Goal: Transaction & Acquisition: Purchase product/service

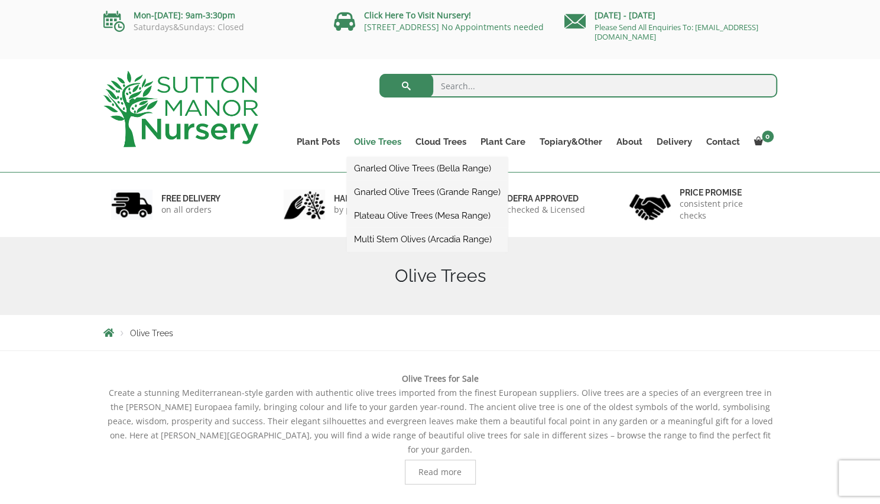
click at [391, 138] on link "Olive Trees" at bounding box center [377, 142] width 61 height 17
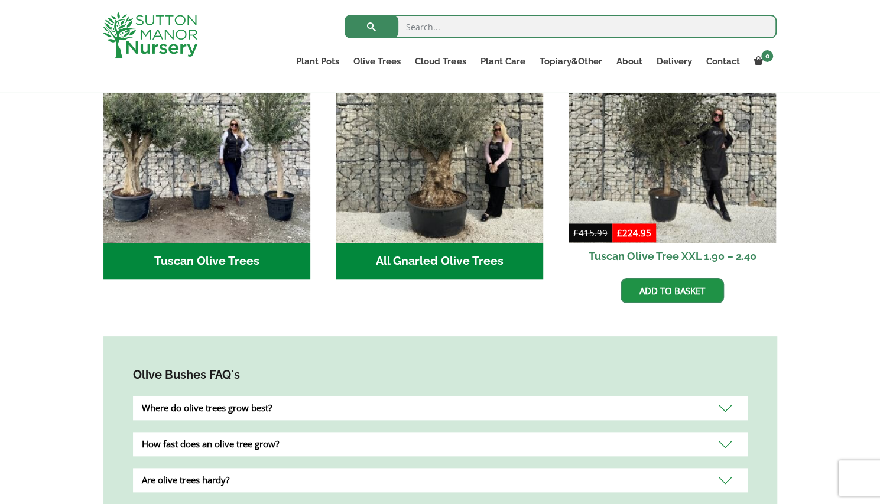
scroll to position [420, 0]
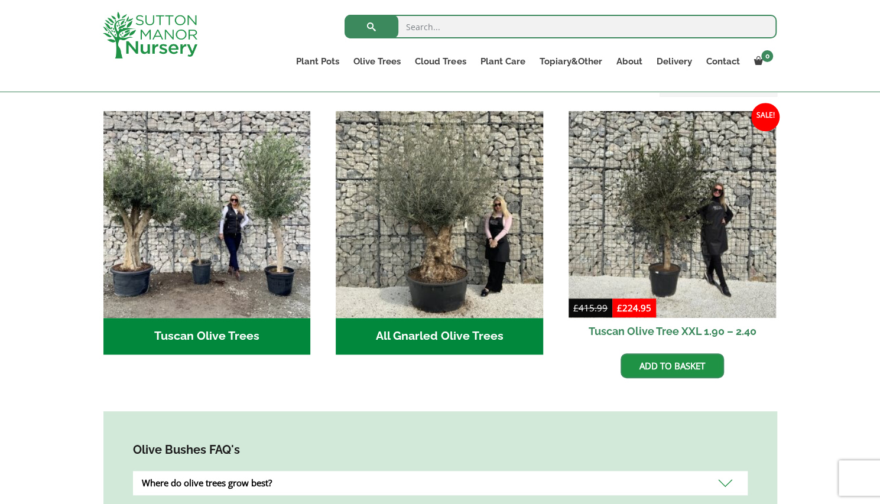
click at [723, 471] on div "Where do olive trees grow best?" at bounding box center [440, 483] width 615 height 24
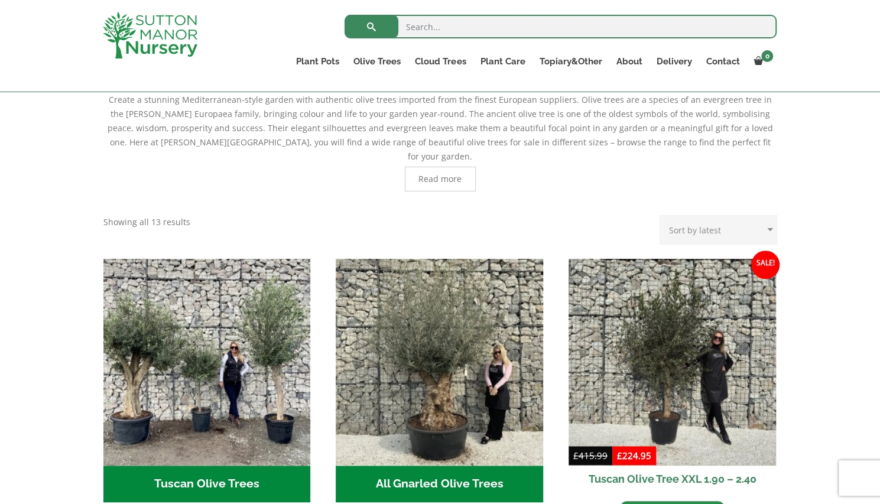
scroll to position [255, 0]
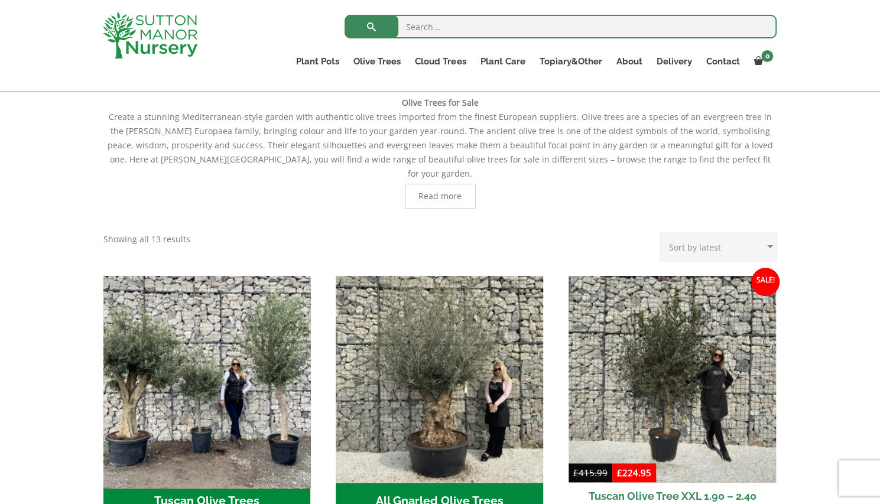
click at [275, 353] on img "Visit product category Tuscan Olive Trees" at bounding box center [206, 379] width 217 height 217
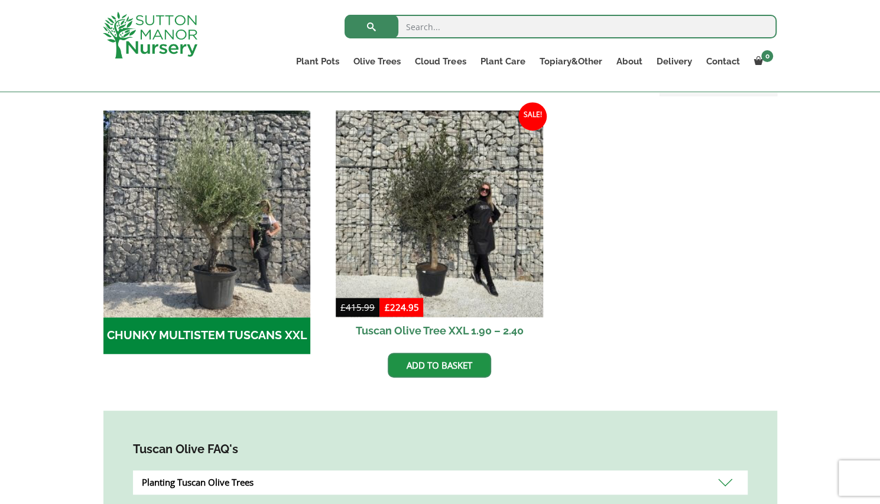
scroll to position [346, 0]
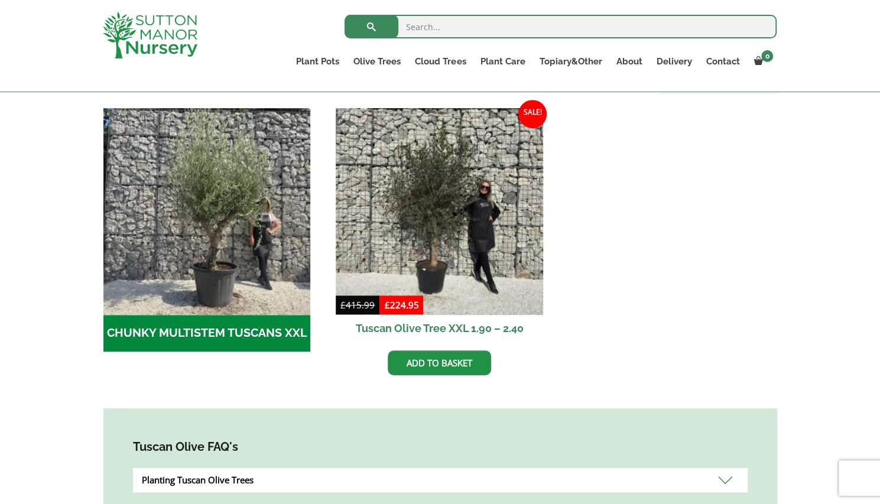
click at [203, 329] on h2 "CHUNKY MULTISTEM TUSCANS XXL (1)" at bounding box center [206, 333] width 207 height 37
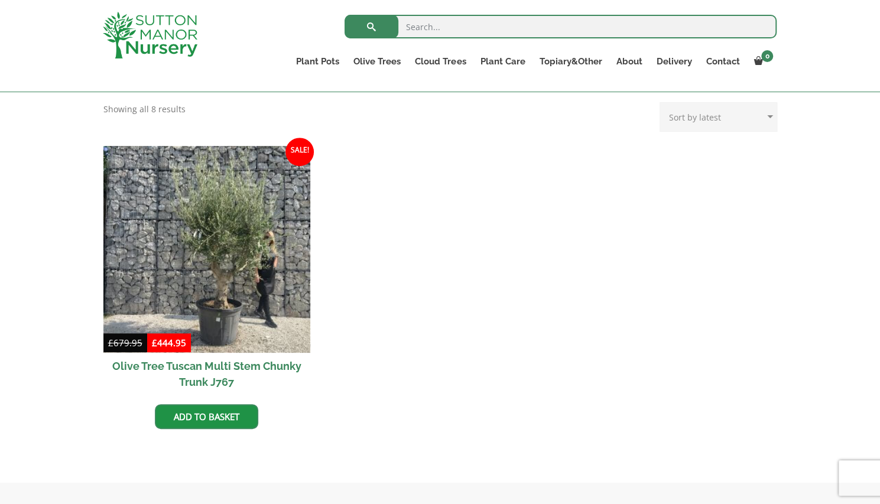
scroll to position [249, 0]
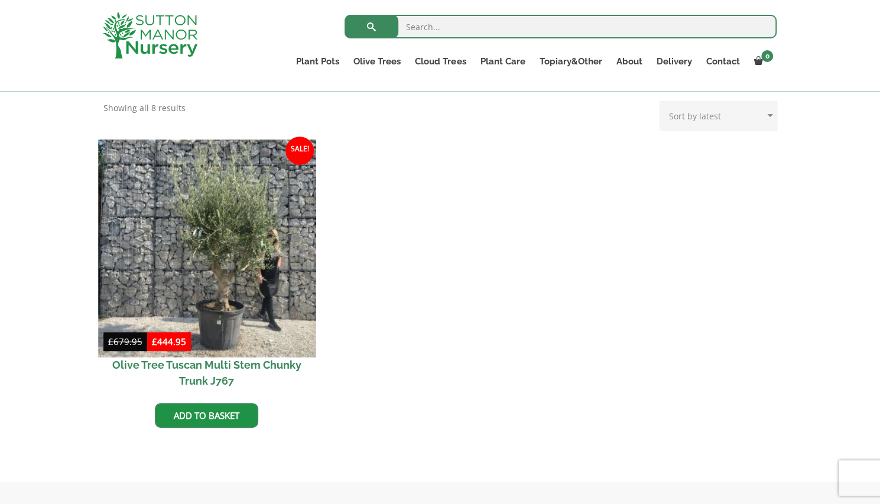
click at [247, 287] on img at bounding box center [206, 247] width 217 height 217
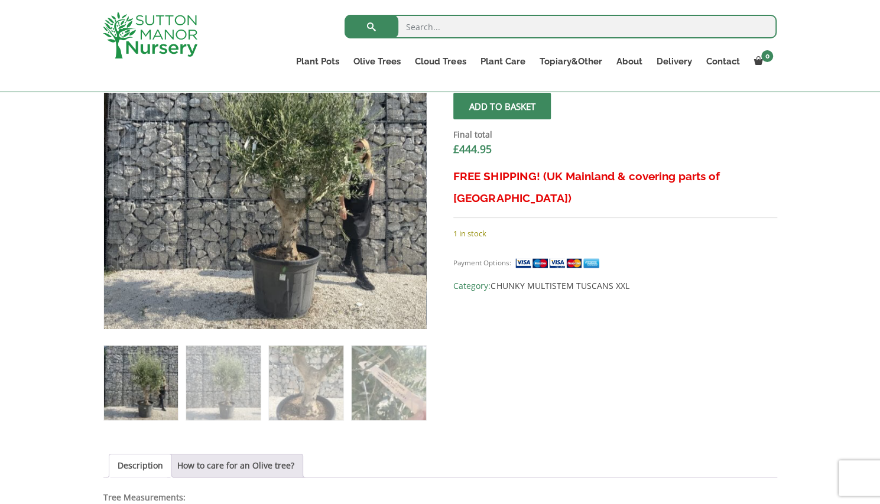
scroll to position [452, 0]
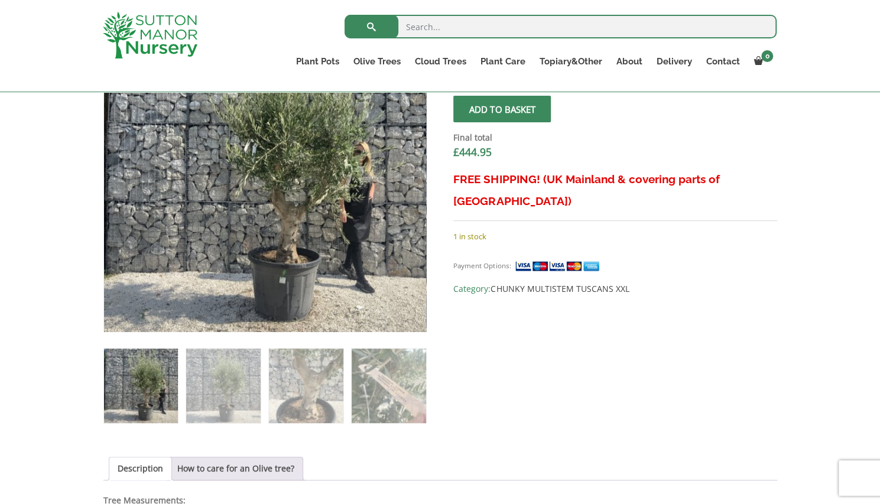
click at [152, 391] on img at bounding box center [141, 386] width 74 height 74
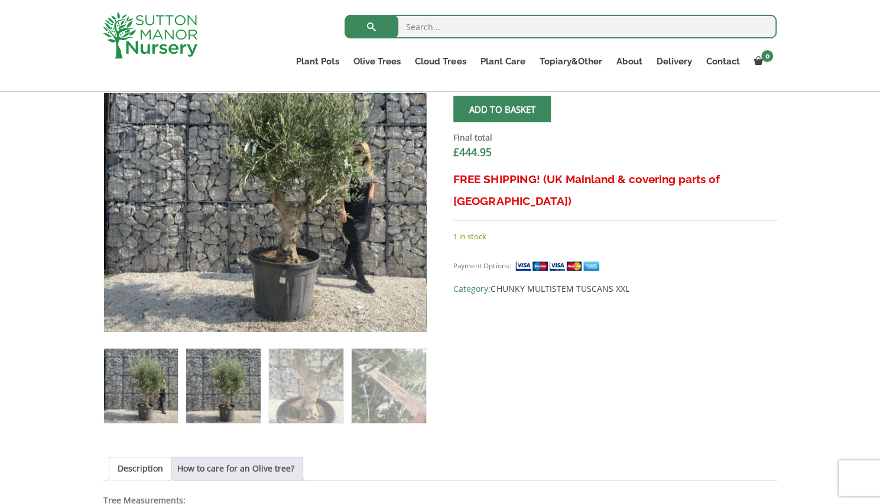
click at [229, 382] on img at bounding box center [223, 386] width 74 height 74
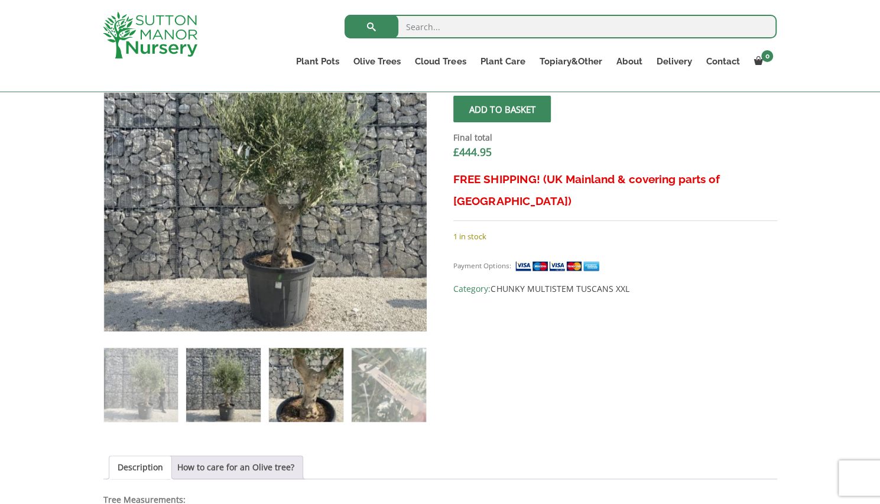
click at [325, 380] on img at bounding box center [306, 385] width 74 height 74
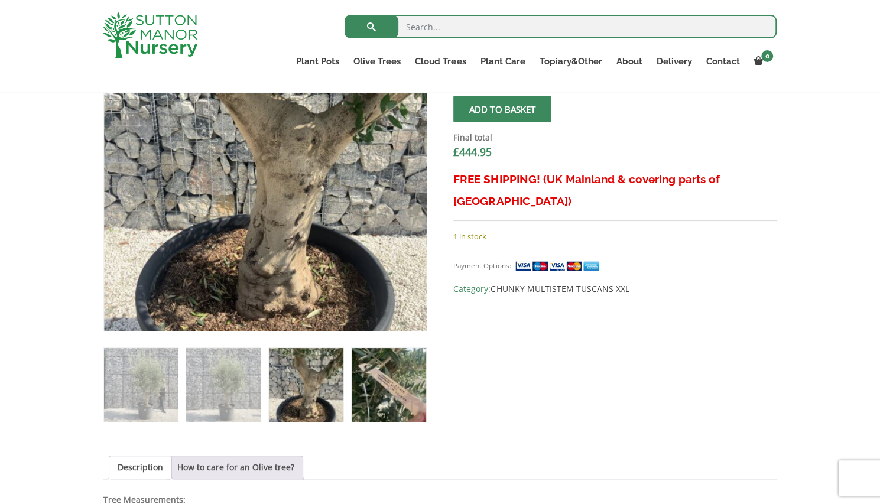
click at [396, 381] on img at bounding box center [389, 385] width 74 height 74
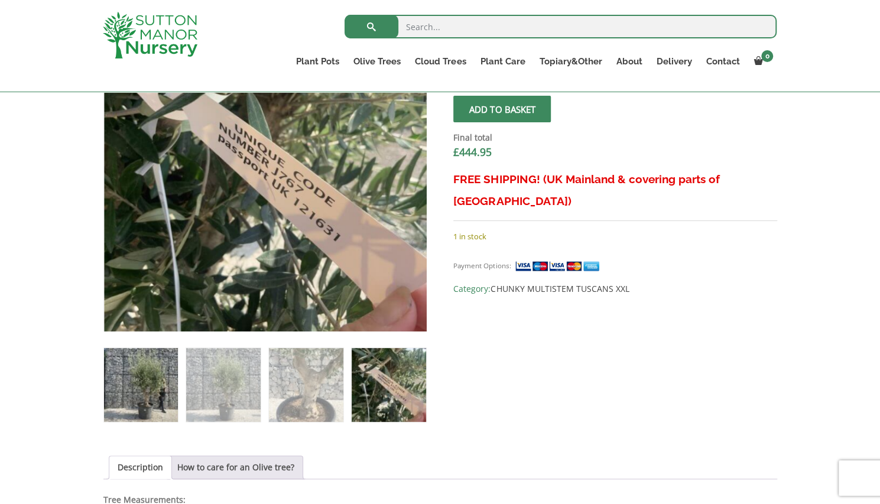
click at [160, 397] on img at bounding box center [141, 385] width 74 height 74
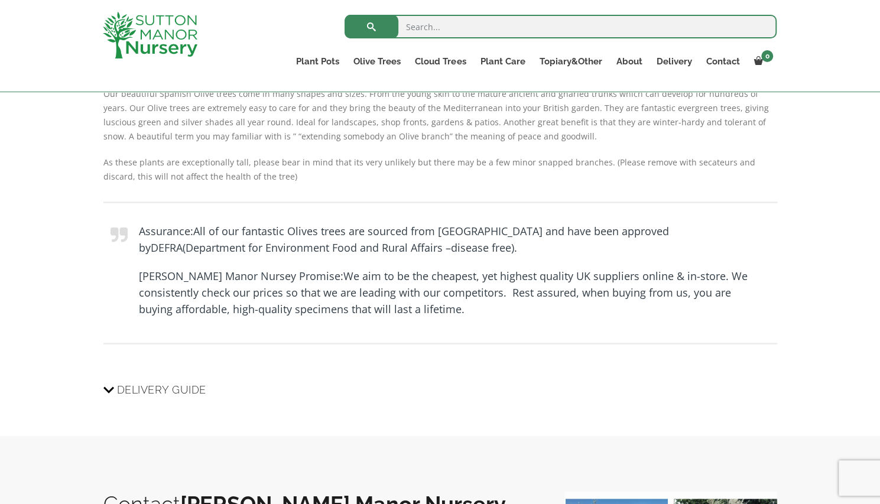
scroll to position [1035, 0]
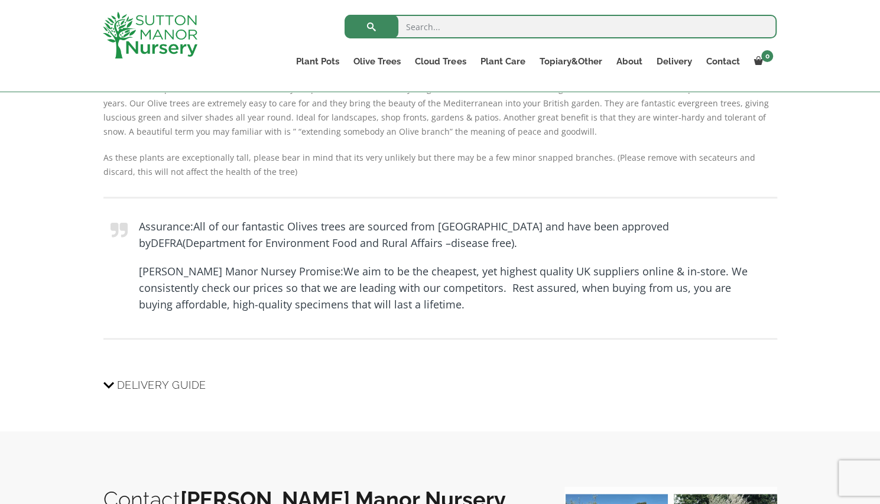
click at [141, 382] on span "Delivery Guide" at bounding box center [161, 385] width 89 height 22
click at [0, 0] on input "Delivery Guide" at bounding box center [0, 0] width 0 height 0
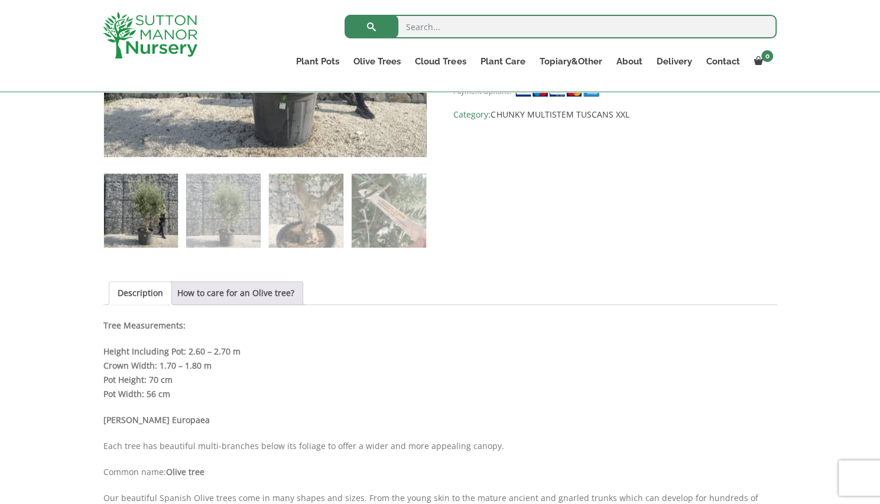
scroll to position [663, 0]
